Goal: Complete application form

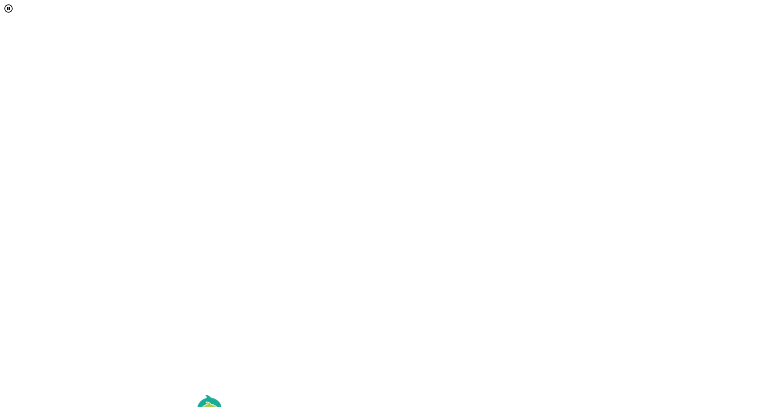
select select "[object Object]"
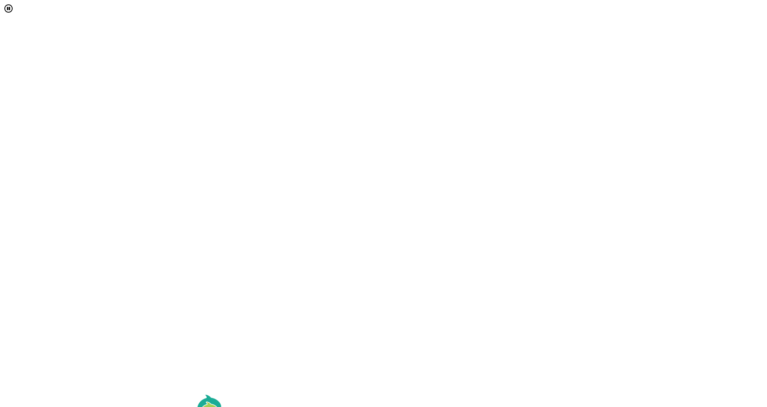
type input "[EMAIL_ADDRESS][DOMAIN_NAME]"
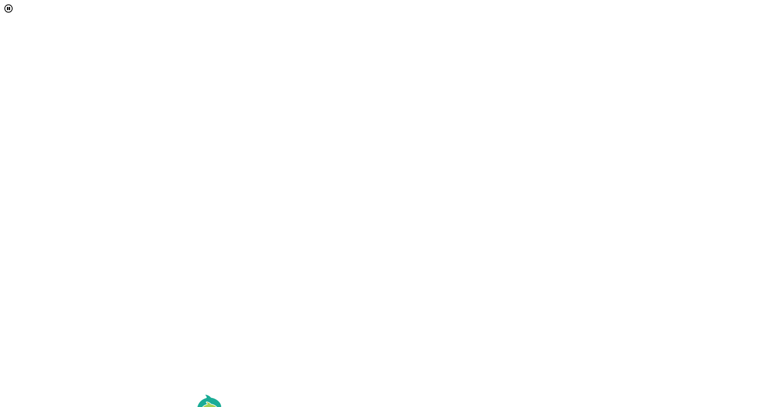
scroll to position [178, 0]
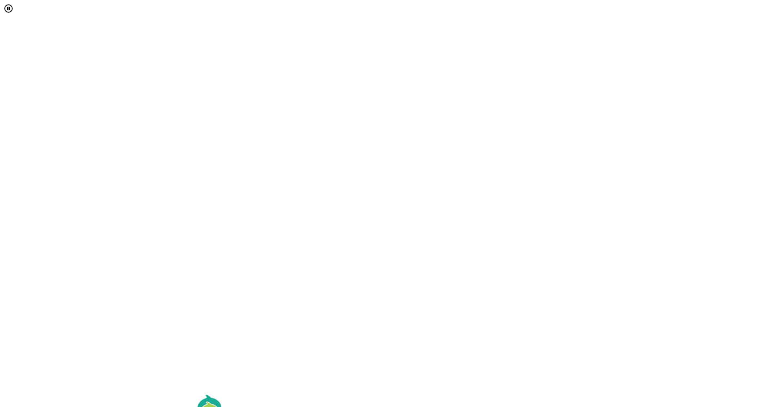
scroll to position [156, 0]
drag, startPoint x: 421, startPoint y: 213, endPoint x: 420, endPoint y: 235, distance: 21.8
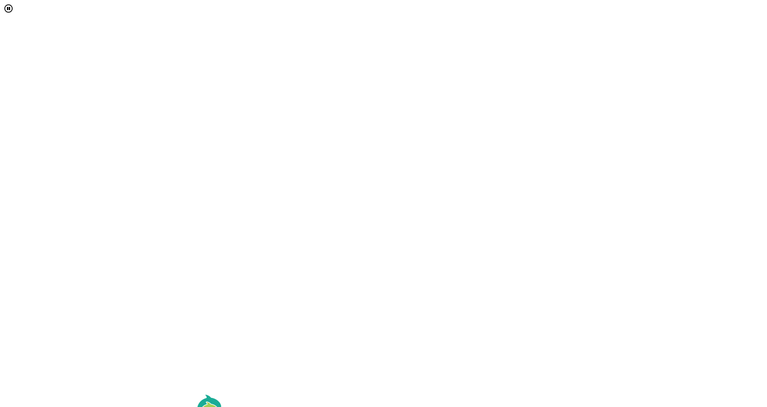
scroll to position [211, 0]
